Goal: Task Accomplishment & Management: Manage account settings

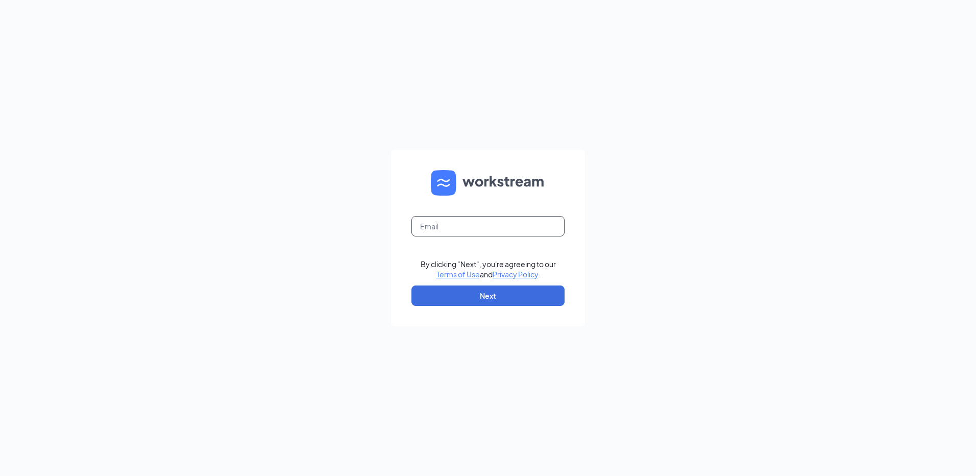
click at [477, 228] on input "text" at bounding box center [488, 226] width 153 height 20
type input "rs035362@tacobell.com"
click at [485, 297] on button "Next" at bounding box center [488, 295] width 153 height 20
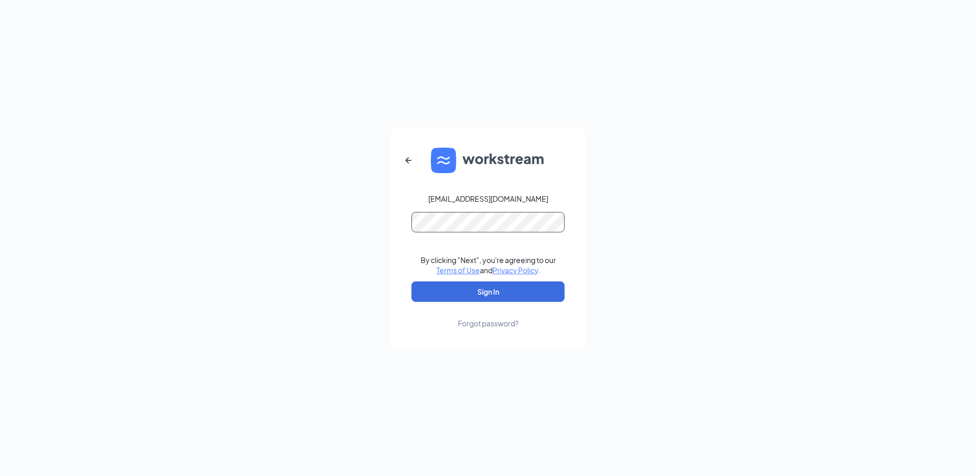
click at [412, 281] on button "Sign In" at bounding box center [488, 291] width 153 height 20
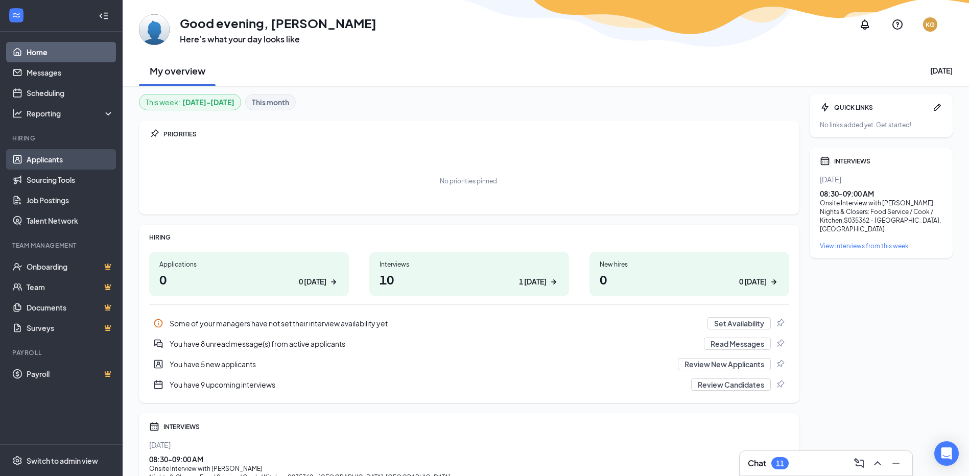
click at [40, 156] on link "Applicants" at bounding box center [70, 159] width 87 height 20
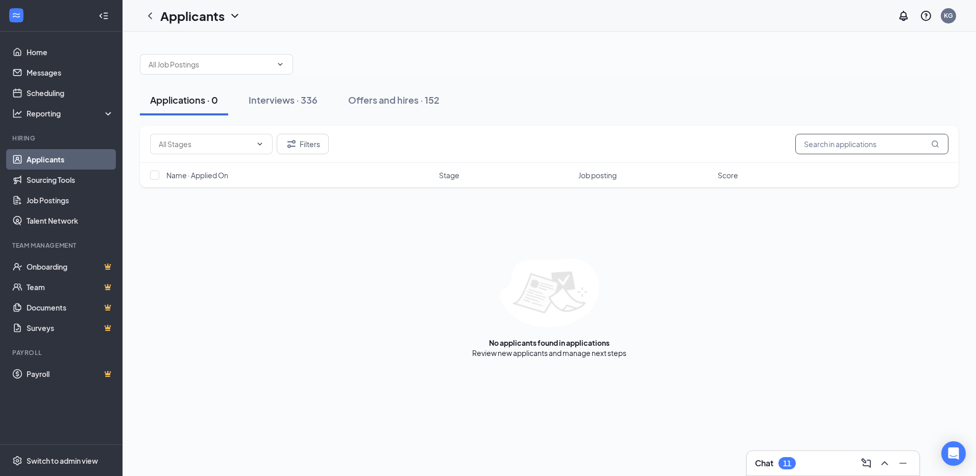
click at [836, 148] on input "text" at bounding box center [872, 144] width 153 height 20
type input "a"
type input "jamarion"
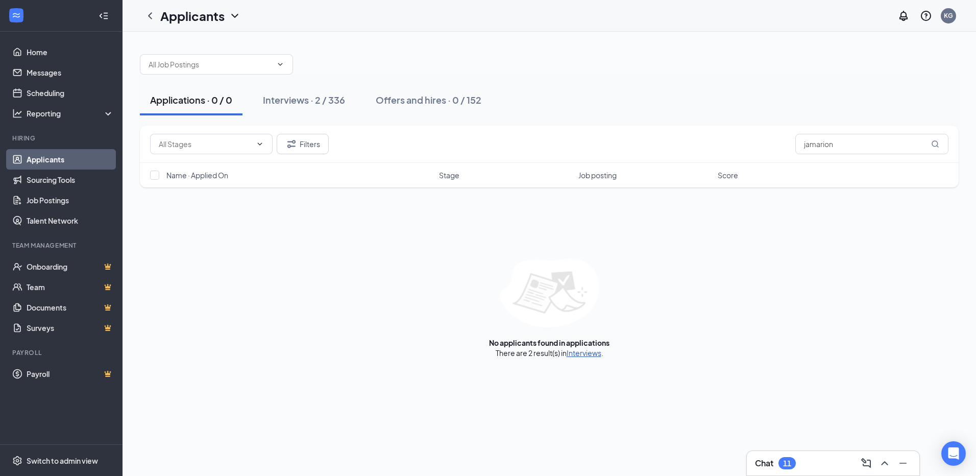
click at [596, 354] on link "Interviews" at bounding box center [584, 352] width 35 height 9
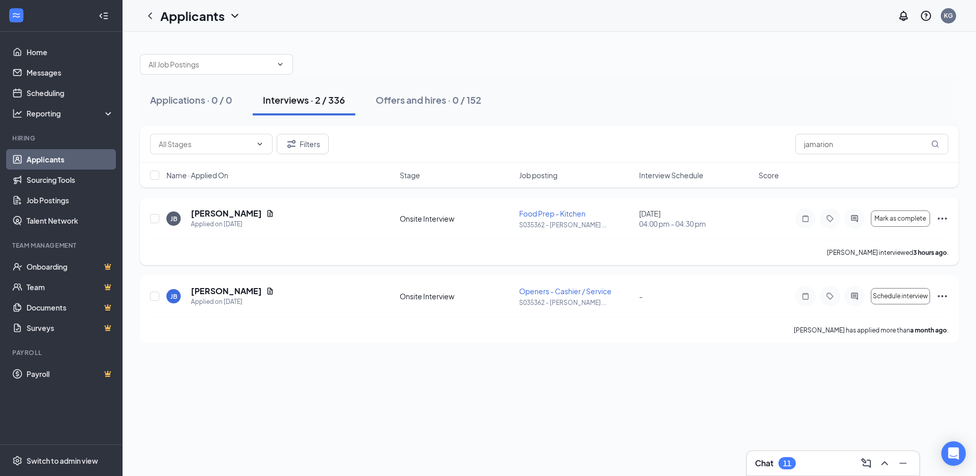
click at [943, 220] on icon "Ellipses" at bounding box center [943, 218] width 12 height 12
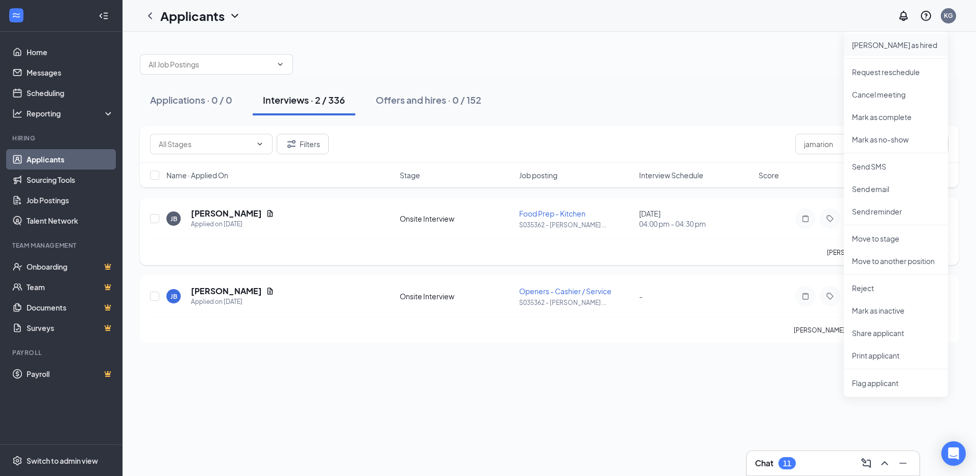
click at [885, 51] on li "[PERSON_NAME] as hired" at bounding box center [896, 45] width 104 height 22
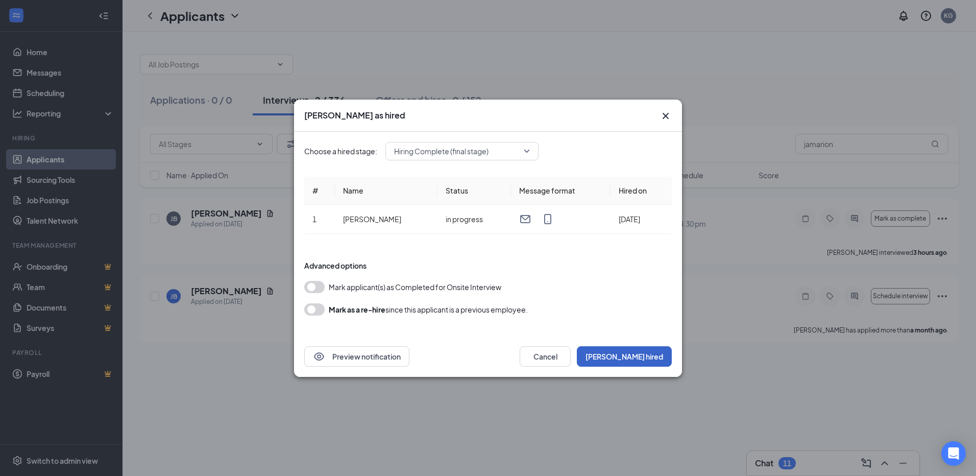
click at [646, 346] on button "[PERSON_NAME] hired" at bounding box center [624, 356] width 95 height 20
